Goal: Communication & Community: Answer question/provide support

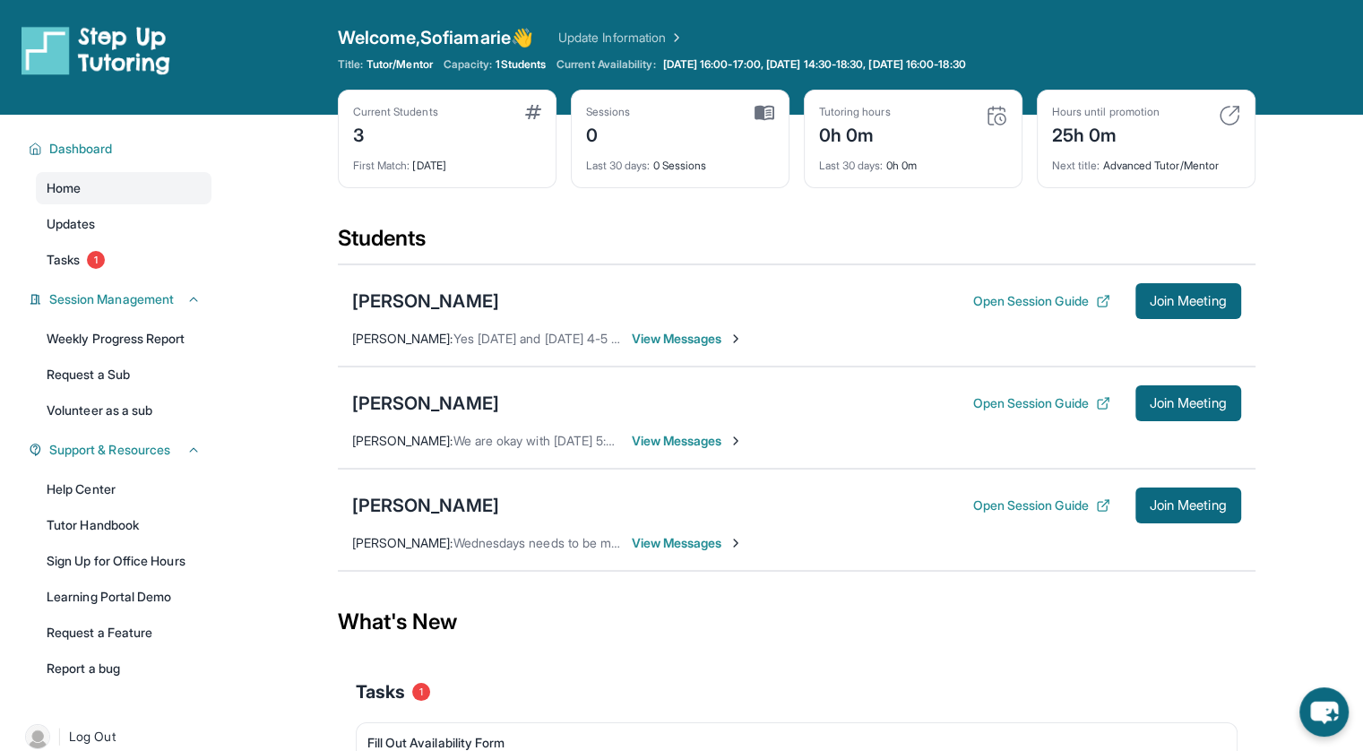
click at [667, 445] on span "View Messages" at bounding box center [688, 441] width 112 height 18
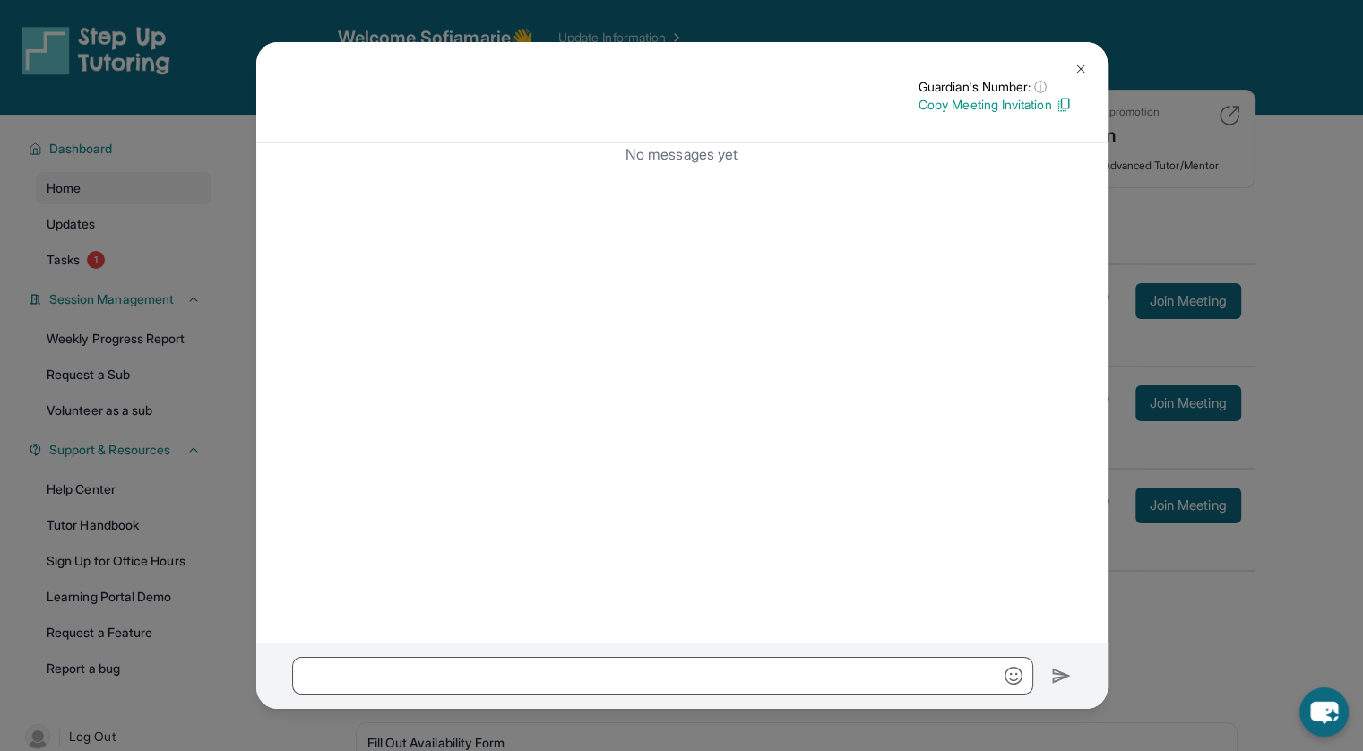
click at [1084, 65] on img at bounding box center [1081, 69] width 14 height 14
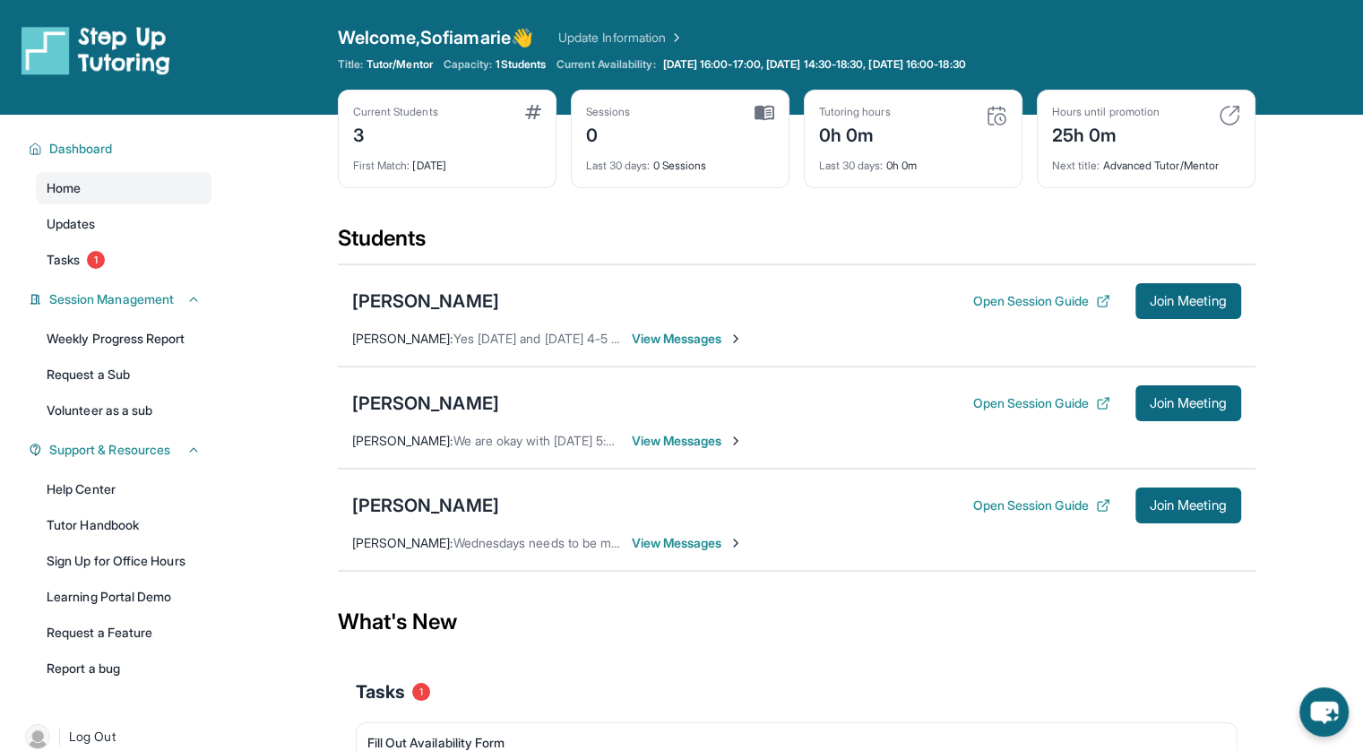
click at [655, 540] on span "View Messages" at bounding box center [688, 543] width 112 height 18
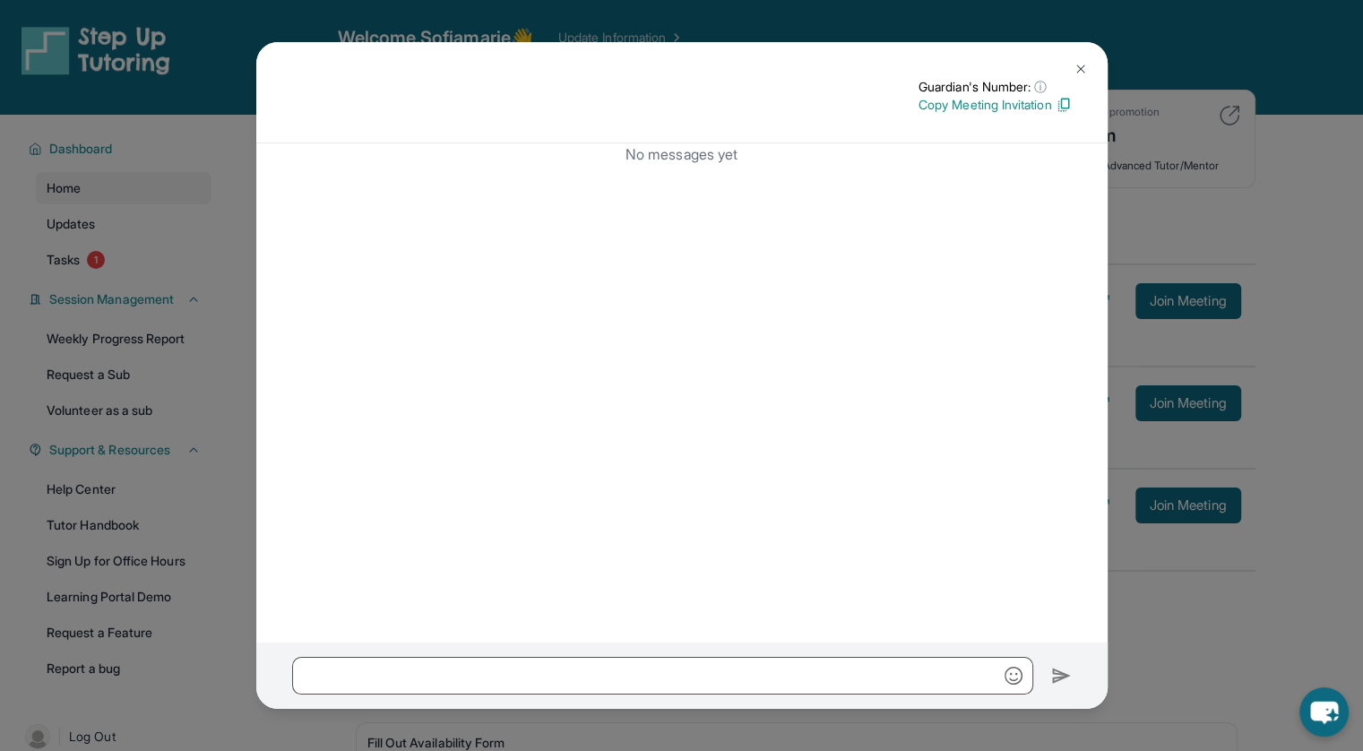
click at [1079, 74] on img at bounding box center [1081, 69] width 14 height 14
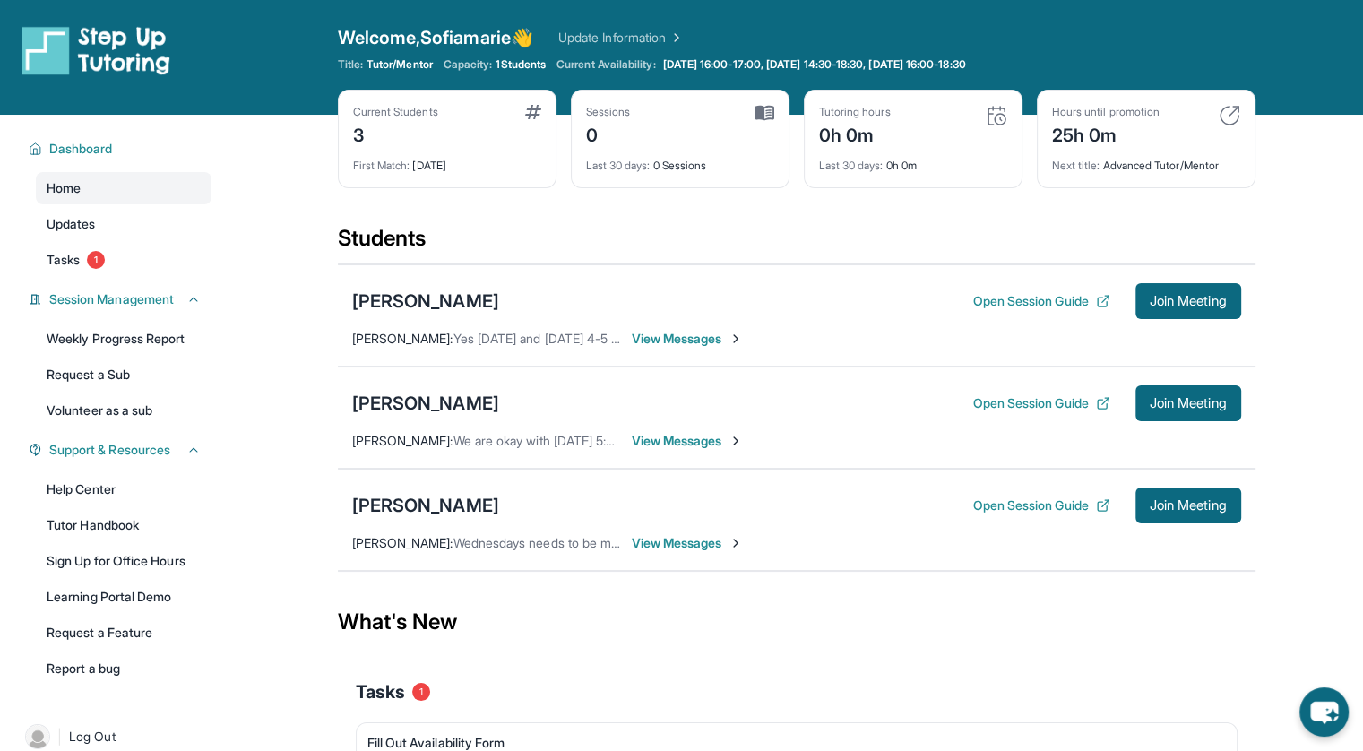
click at [698, 340] on span "View Messages" at bounding box center [688, 339] width 112 height 18
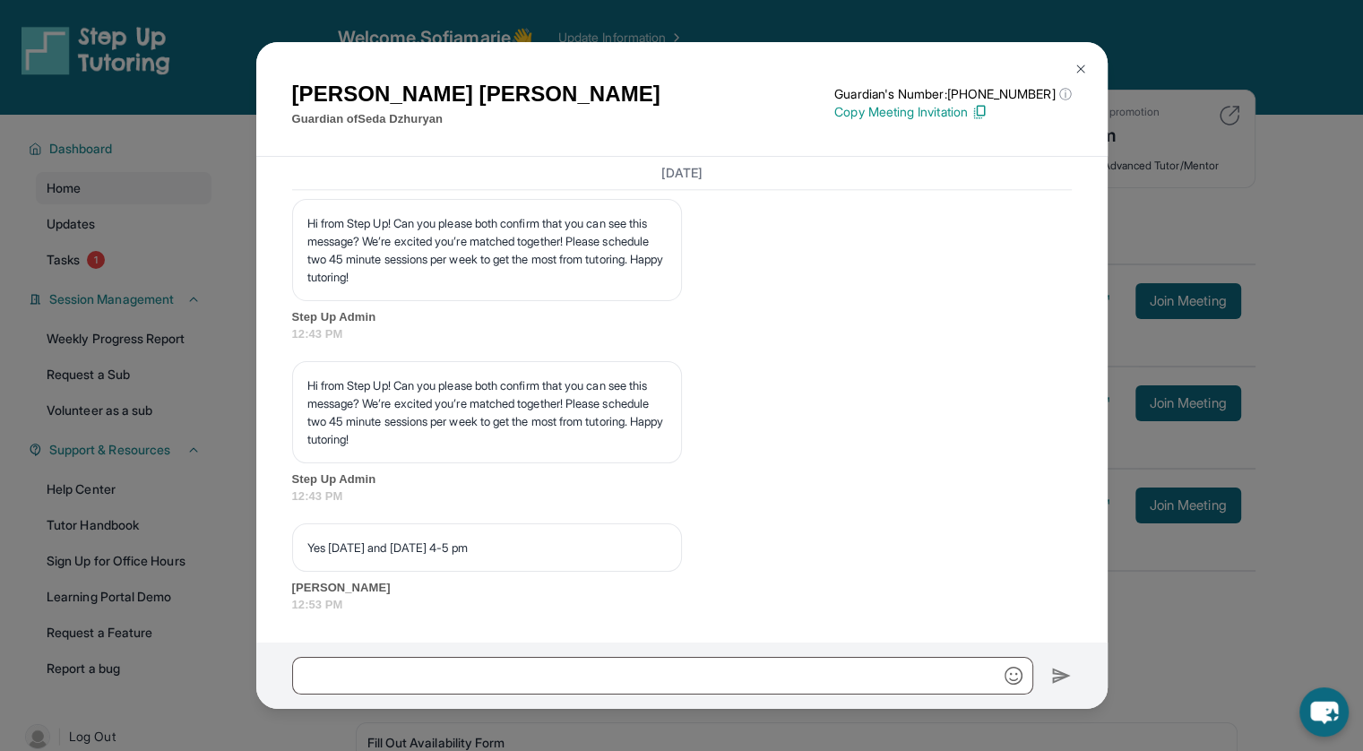
scroll to position [2387, 0]
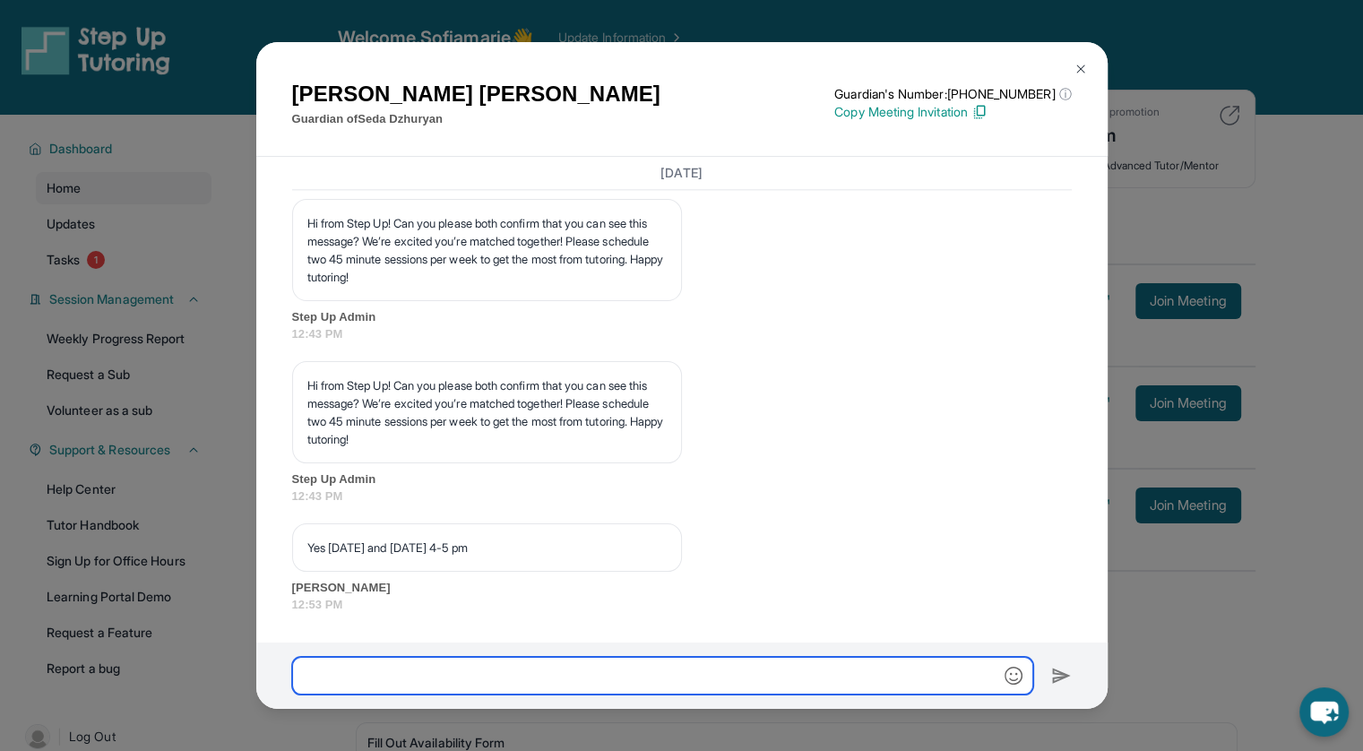
click at [520, 670] on input "text" at bounding box center [662, 676] width 741 height 38
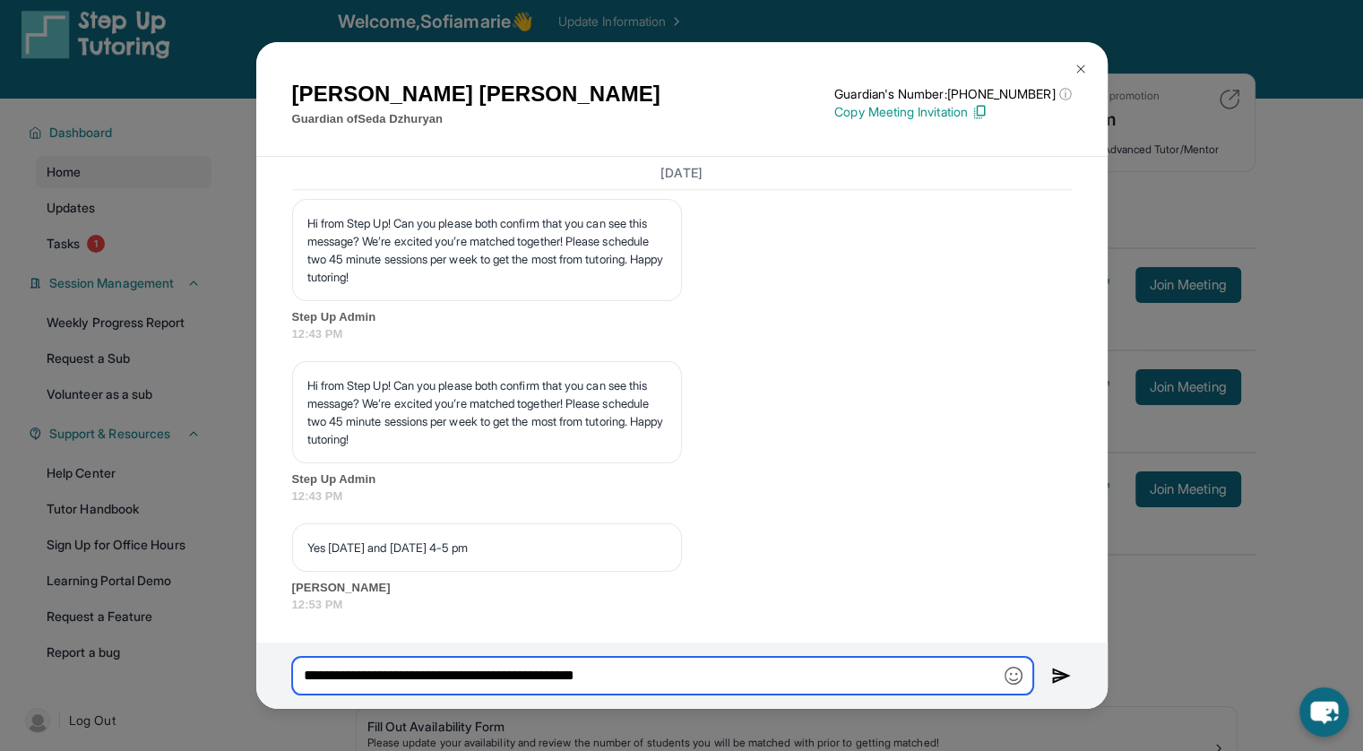
type input "**********"
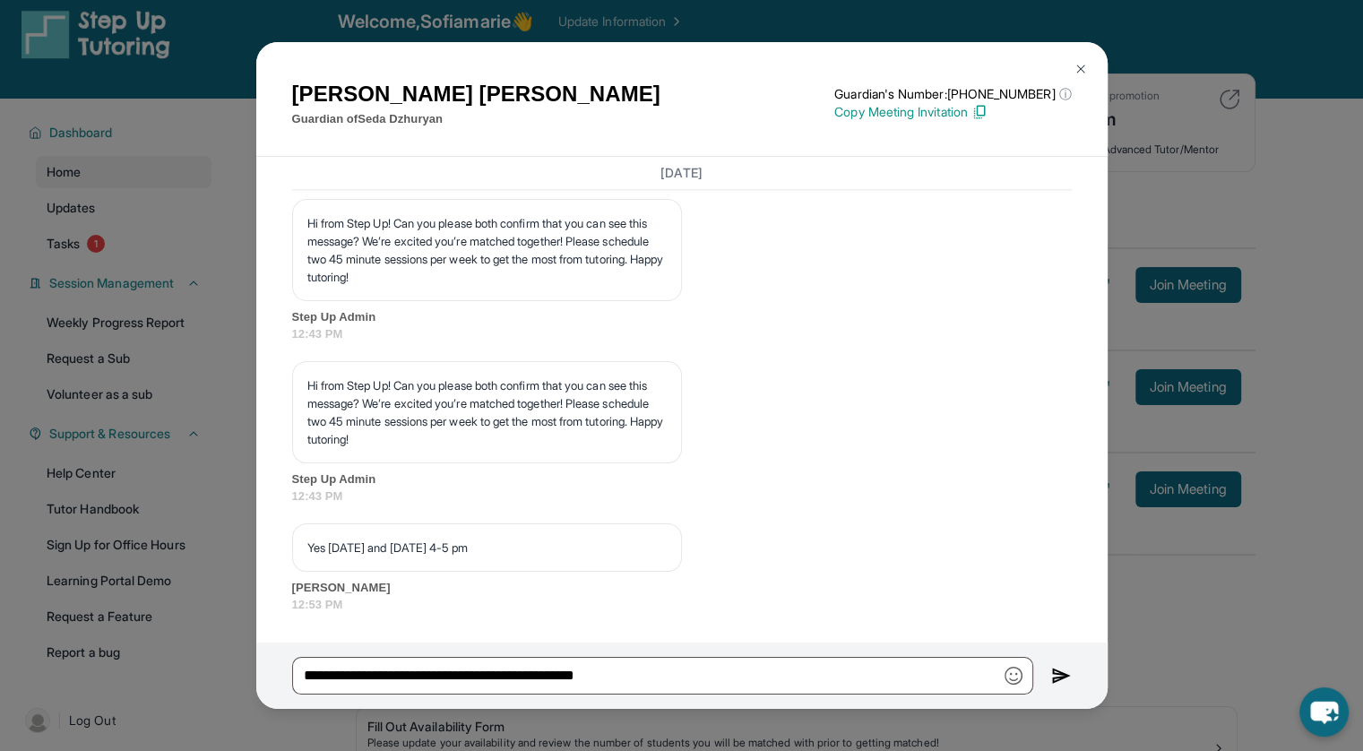
click at [1063, 672] on img at bounding box center [1061, 676] width 21 height 22
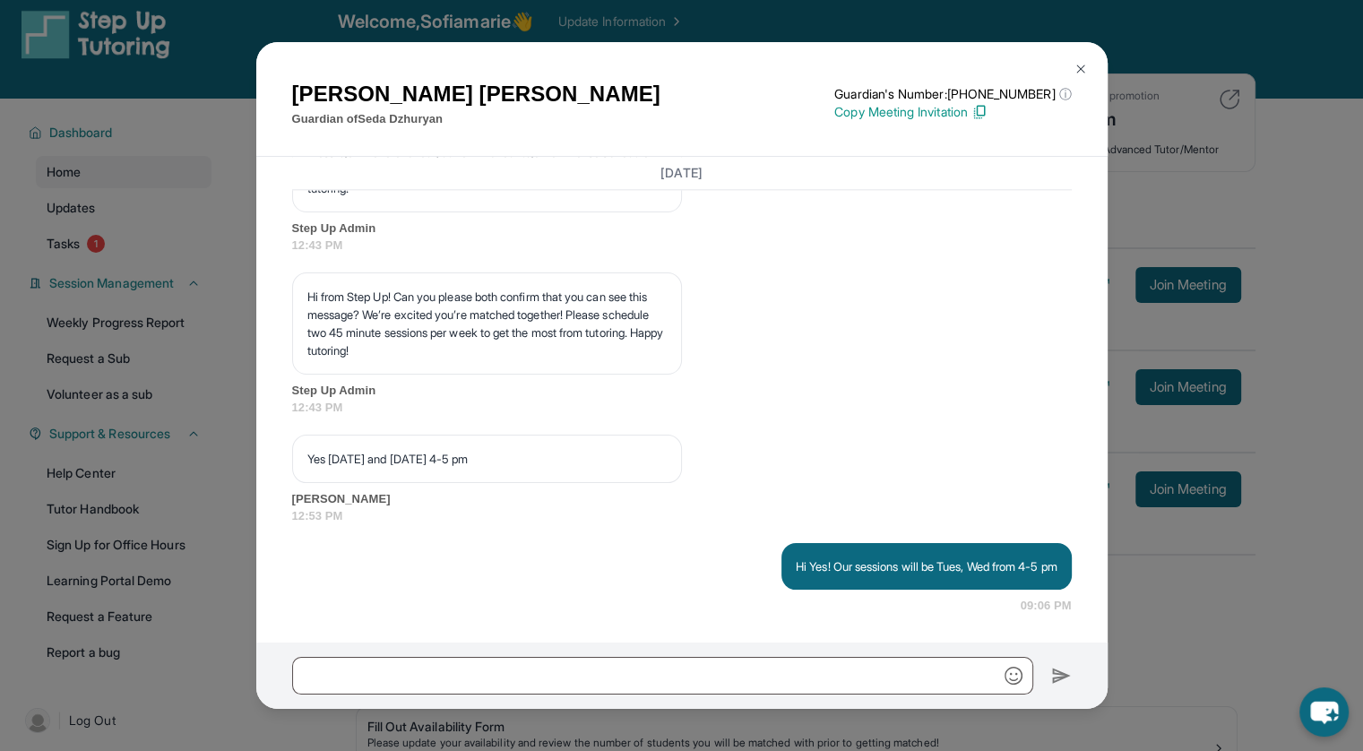
scroll to position [2475, 0]
click at [1079, 65] on img at bounding box center [1081, 69] width 14 height 14
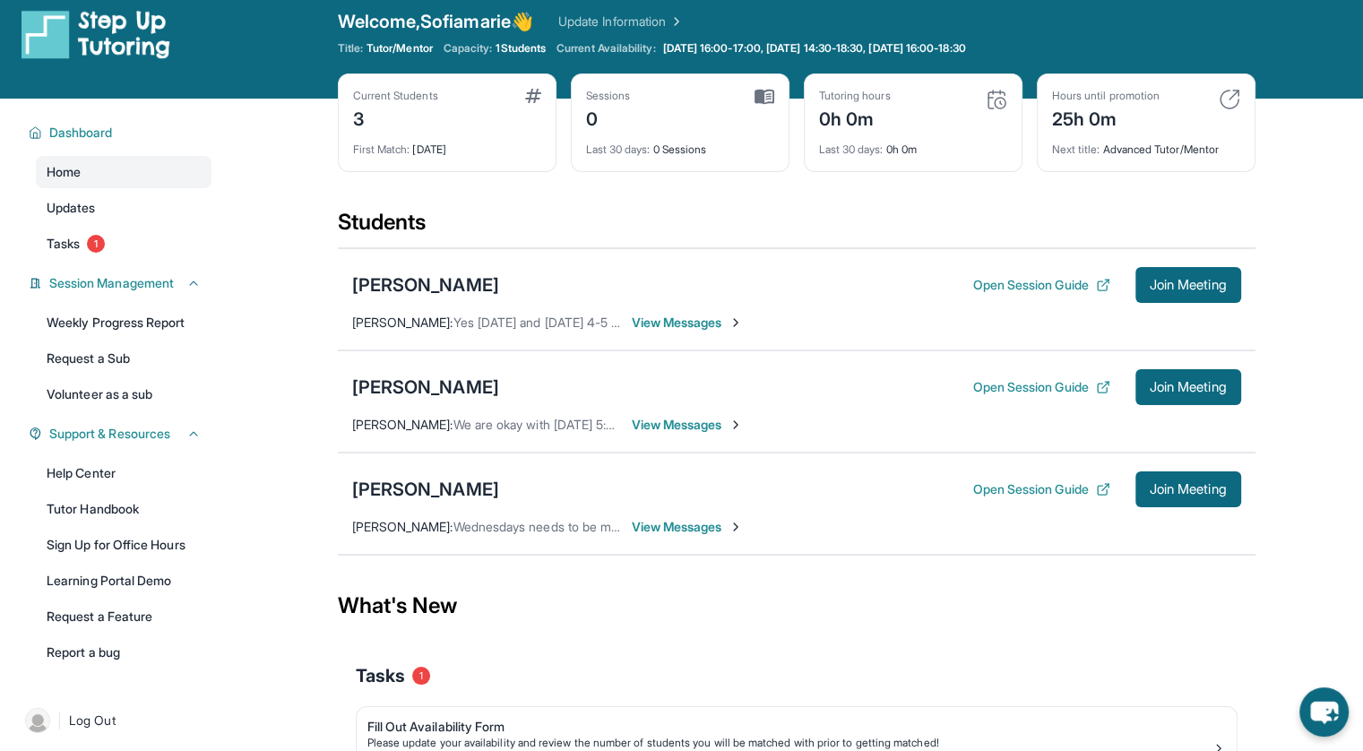
click at [684, 429] on span "View Messages" at bounding box center [688, 425] width 112 height 18
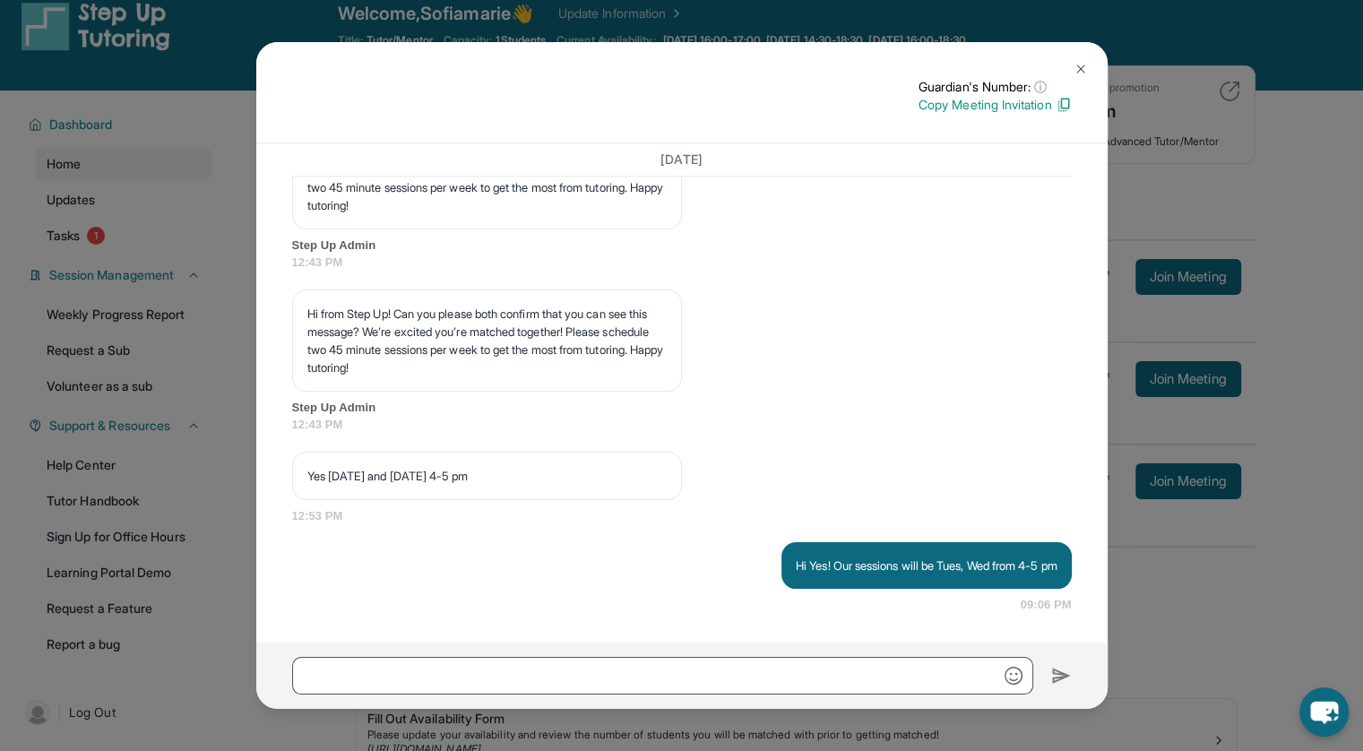
scroll to position [23, 0]
click at [1079, 60] on button at bounding box center [1081, 69] width 36 height 36
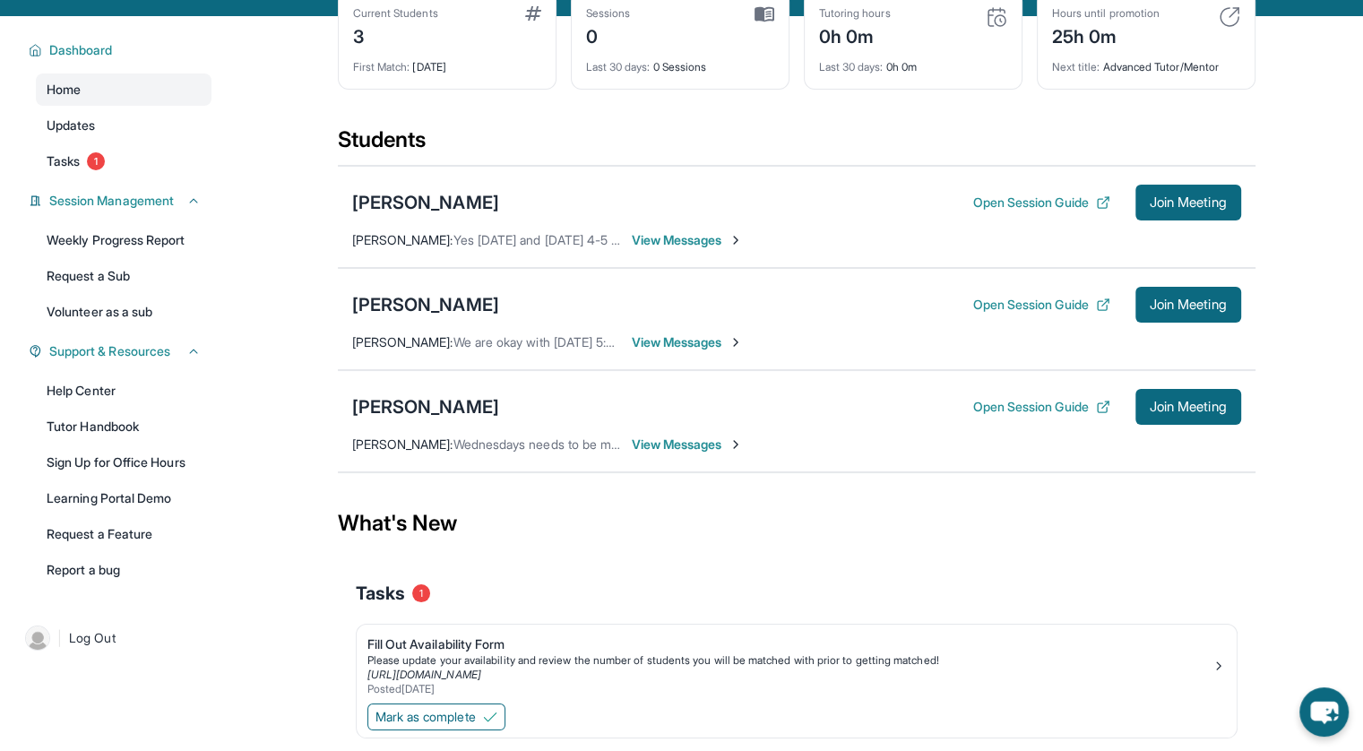
scroll to position [110, 0]
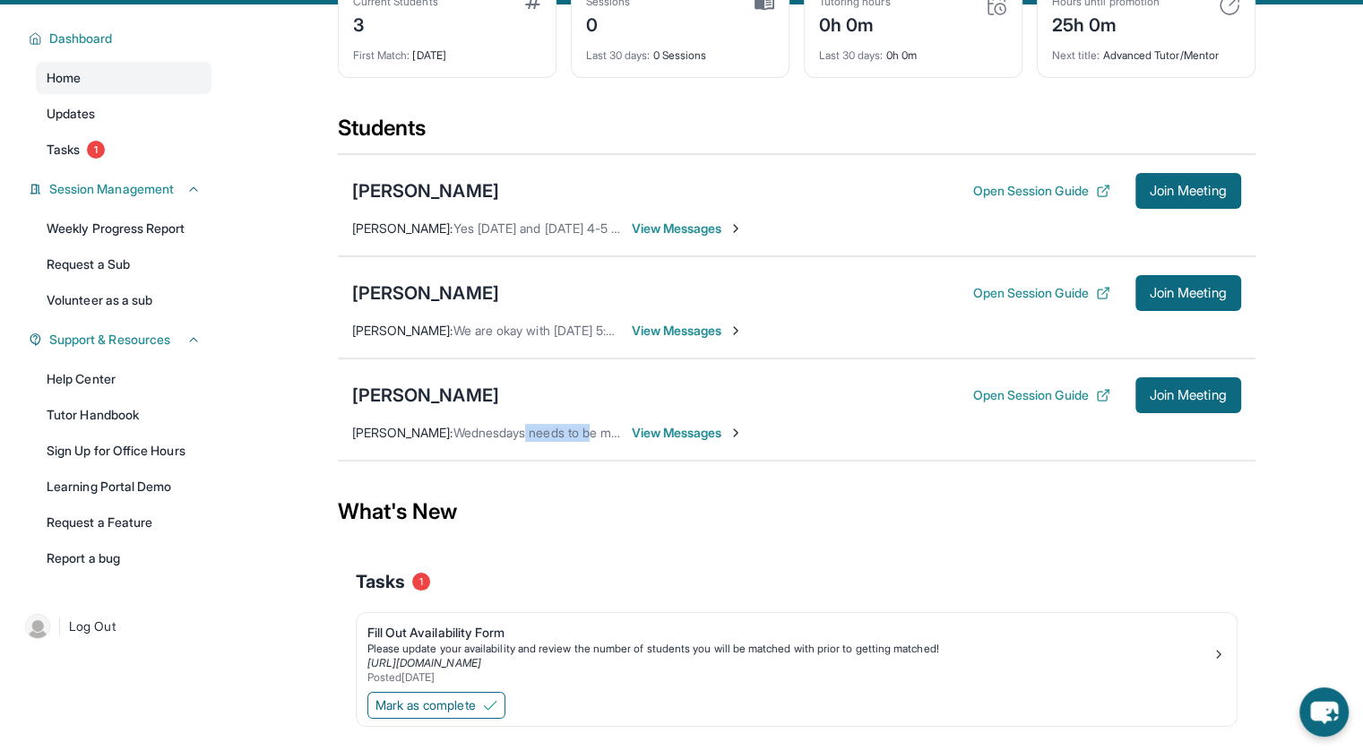
drag, startPoint x: 583, startPoint y: 433, endPoint x: 519, endPoint y: 436, distance: 63.7
click at [519, 436] on span "Wednesdays needs to be move to 3 pm if possible. [PERSON_NAME] is in school unt…" at bounding box center [710, 432] width 515 height 15
click at [554, 433] on span "Wednesdays needs to be move to 3 pm if possible. [PERSON_NAME] is in school unt…" at bounding box center [710, 432] width 515 height 15
click at [602, 431] on span "Wednesdays needs to be move to 3 pm if possible. [PERSON_NAME] is in school unt…" at bounding box center [710, 432] width 515 height 15
click at [640, 433] on span "View Messages" at bounding box center [688, 433] width 112 height 18
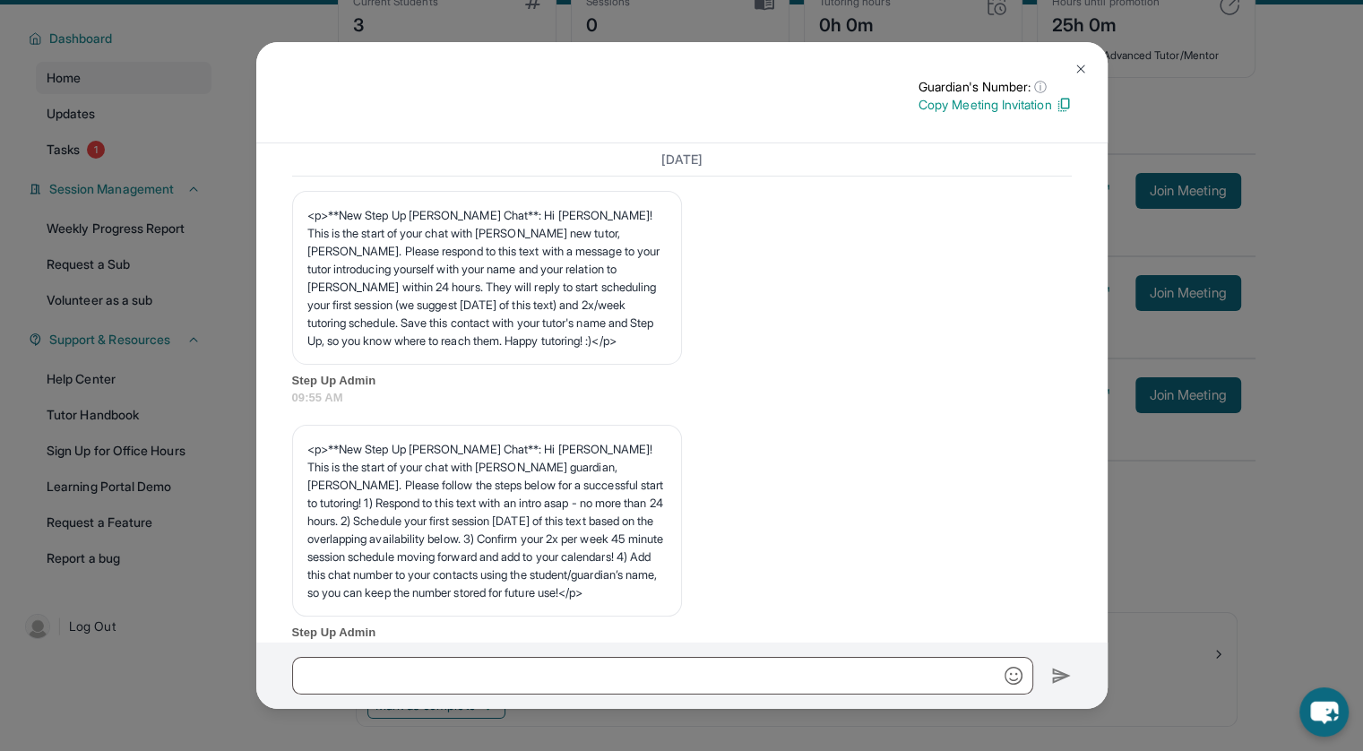
scroll to position [0, 0]
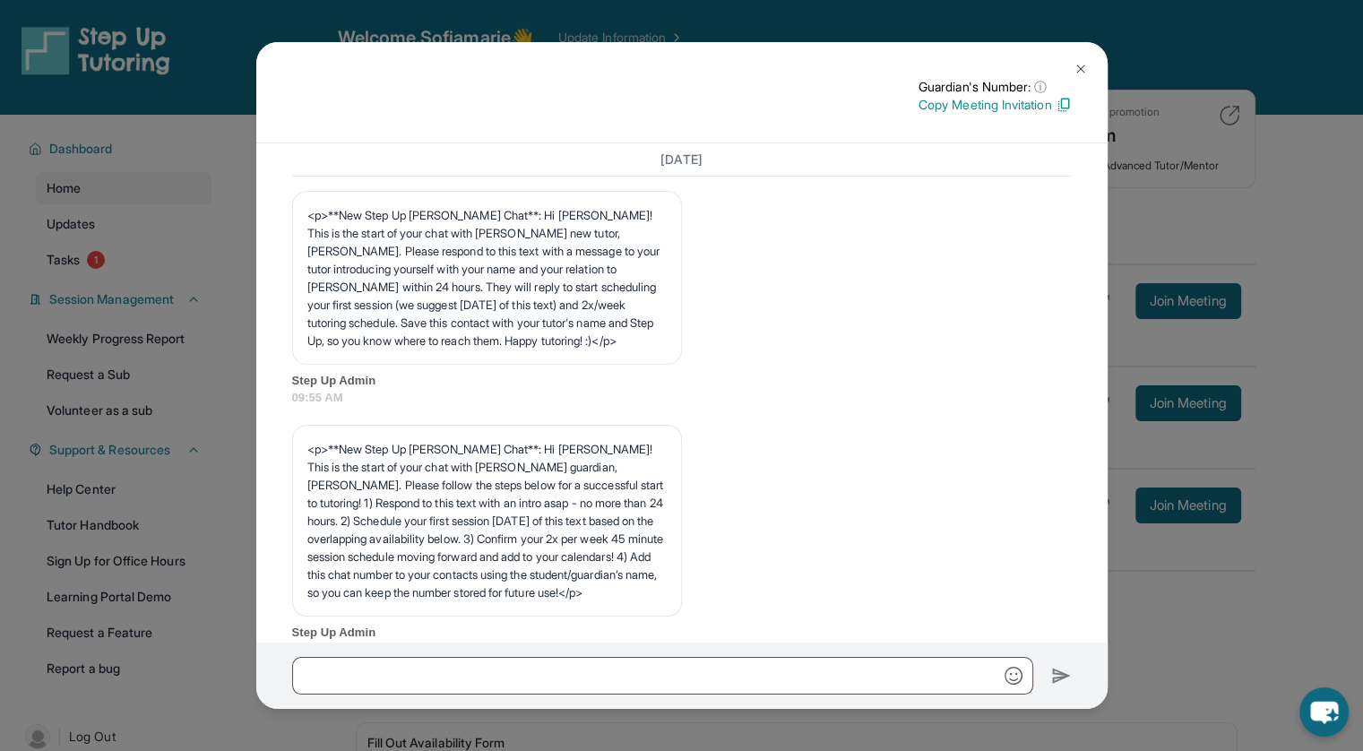
click at [640, 433] on div "<p>**New Step Up [PERSON_NAME] Chat**: Hi [PERSON_NAME]! This is the start of y…" at bounding box center [487, 521] width 390 height 192
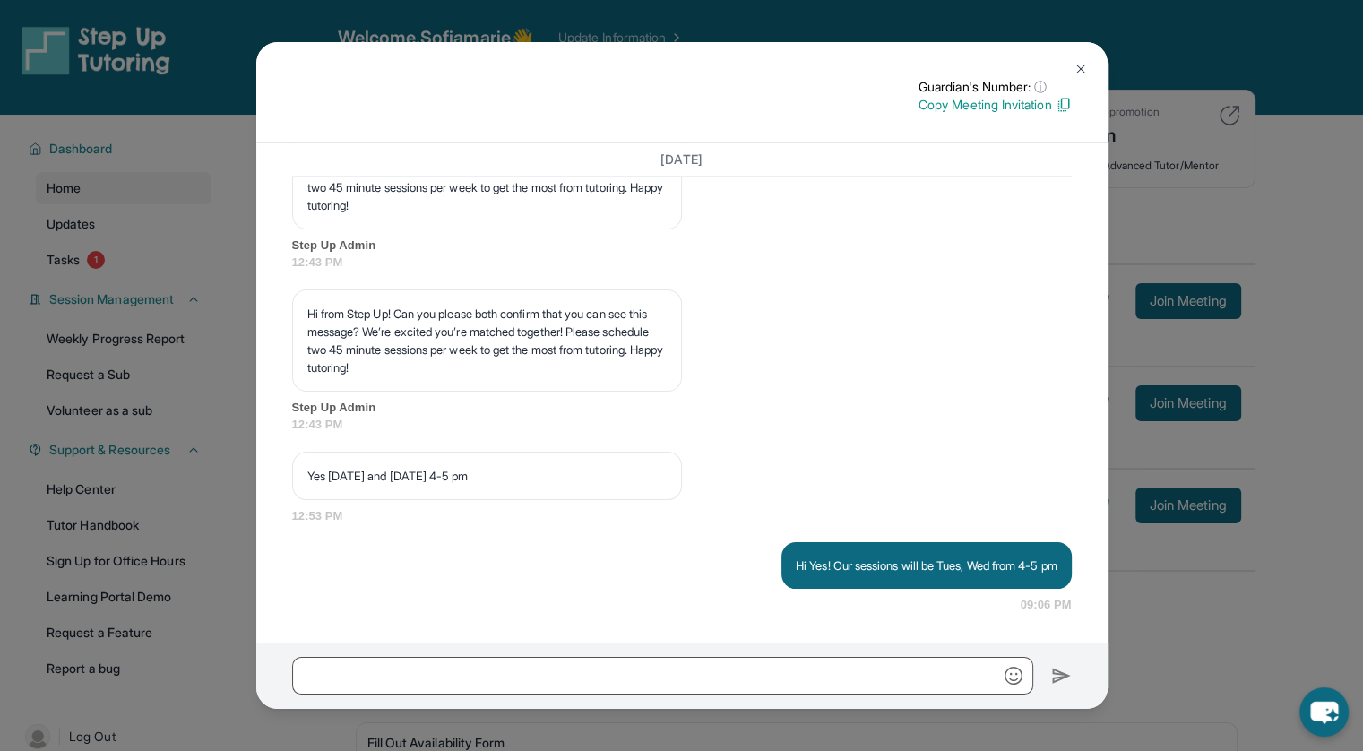
scroll to position [151, 0]
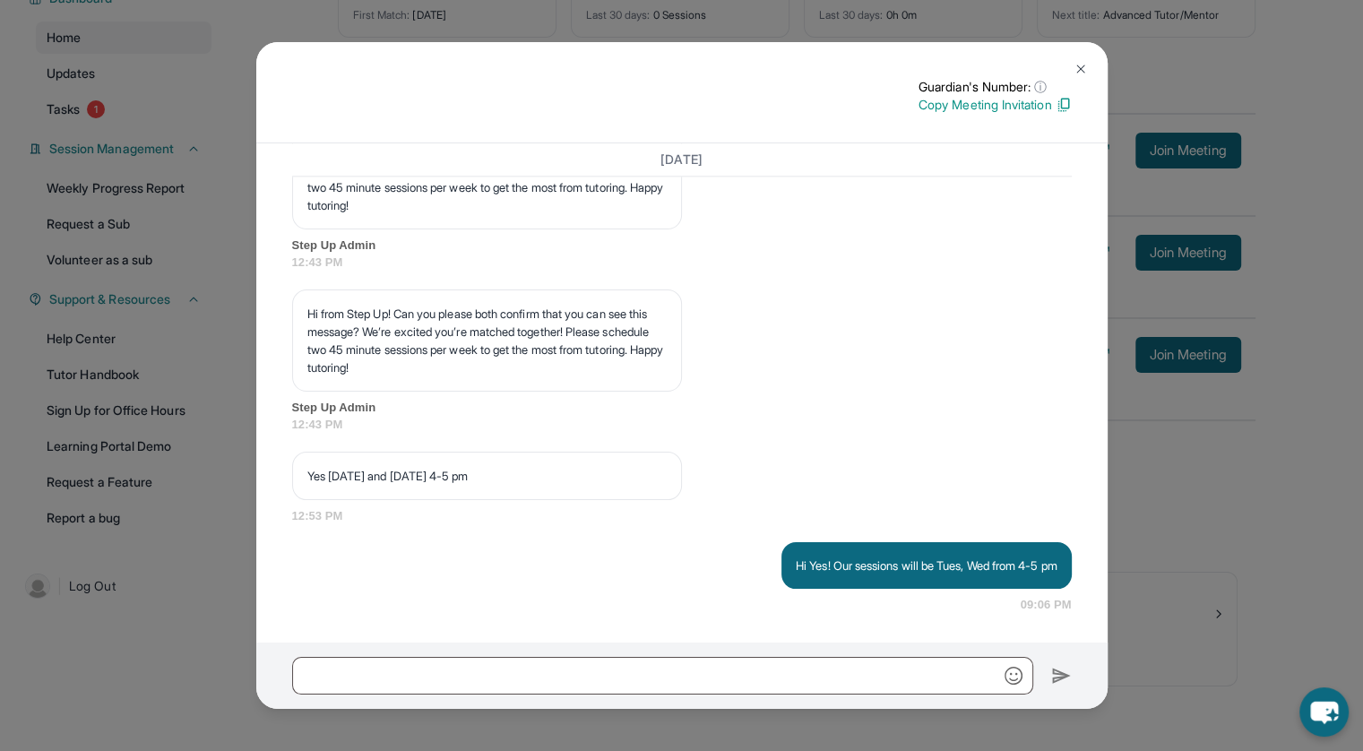
click at [1074, 66] on img at bounding box center [1081, 69] width 14 height 14
